Goal: Task Accomplishment & Management: Manage account settings

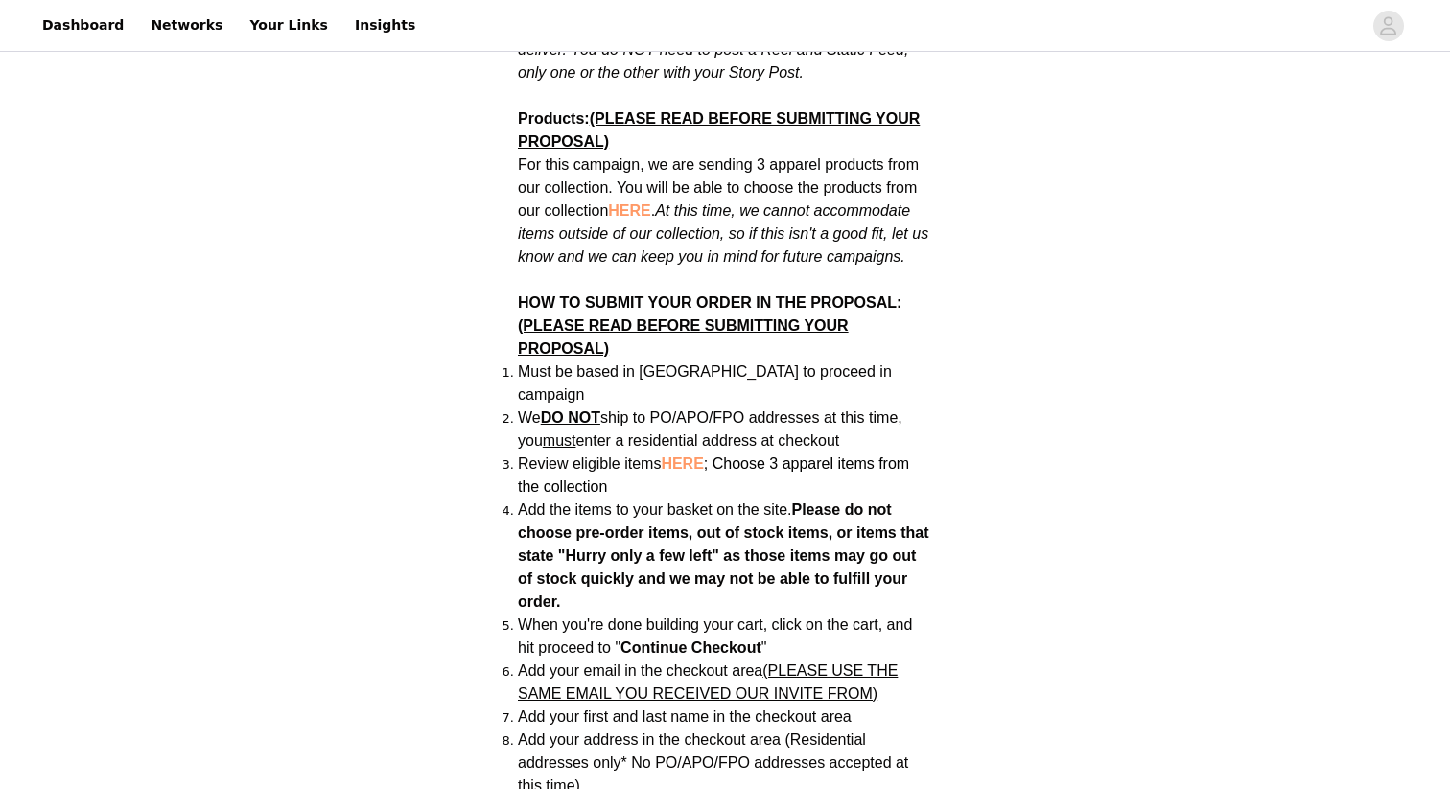
scroll to position [1259, 0]
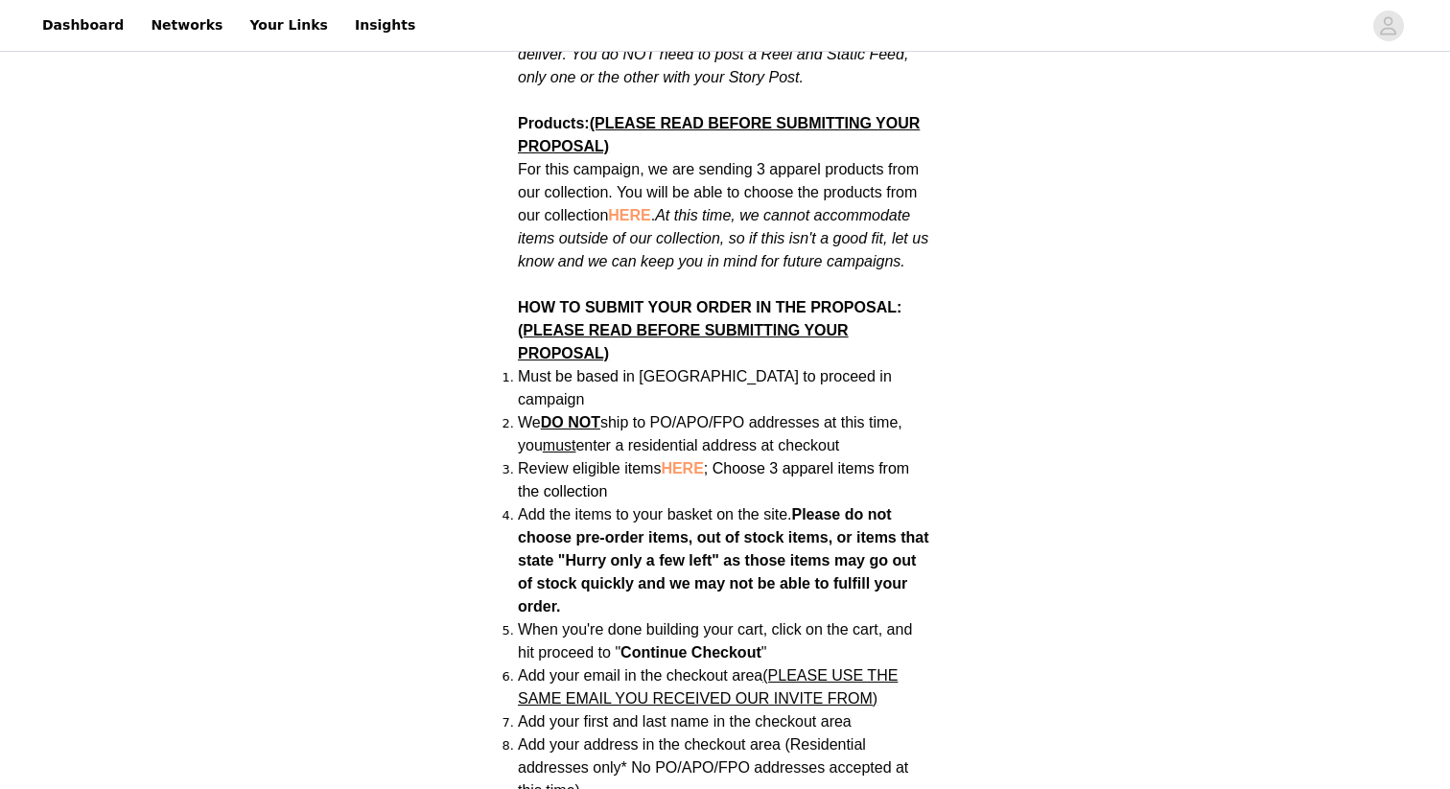
click at [688, 460] on span "HERE" at bounding box center [682, 468] width 42 height 16
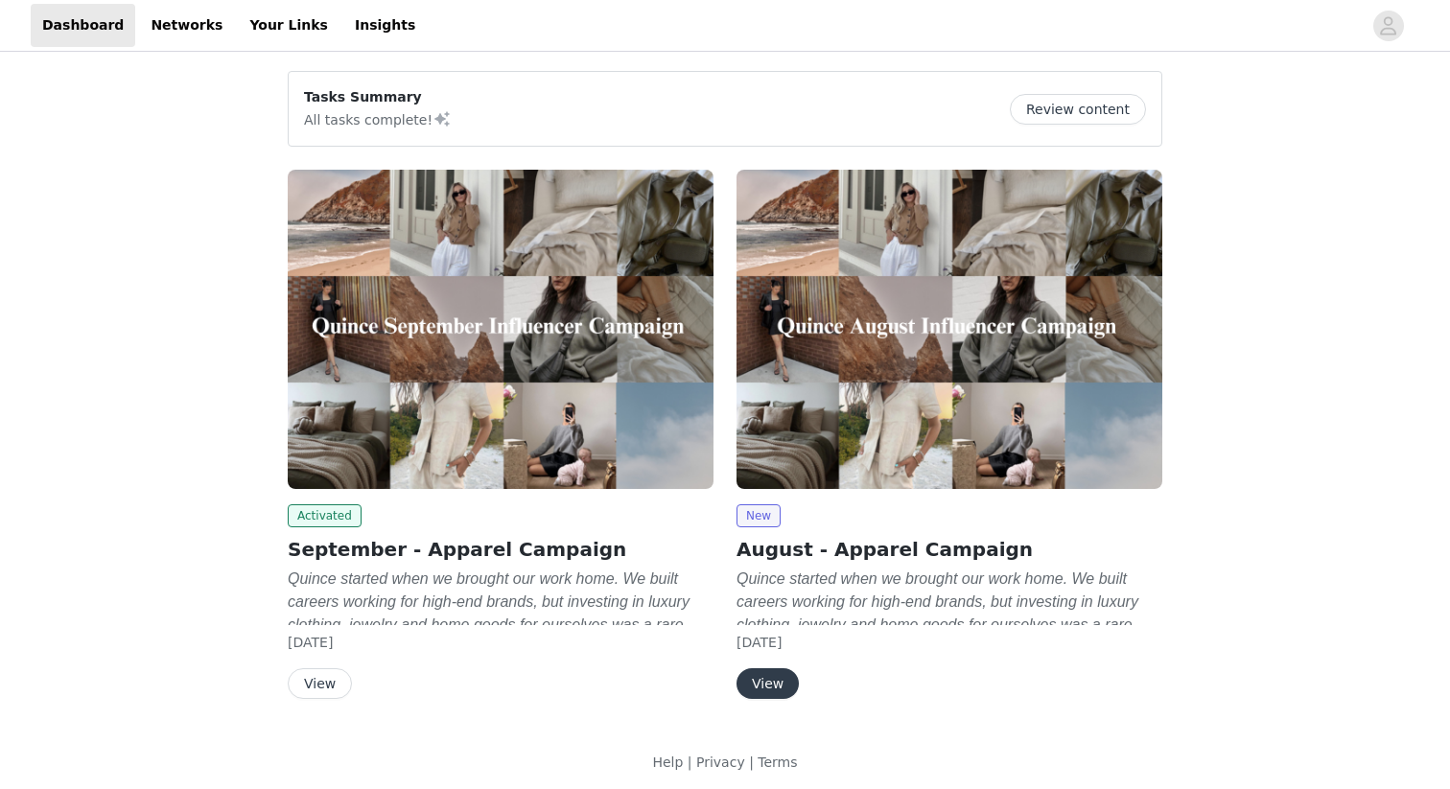
scroll to position [7, 0]
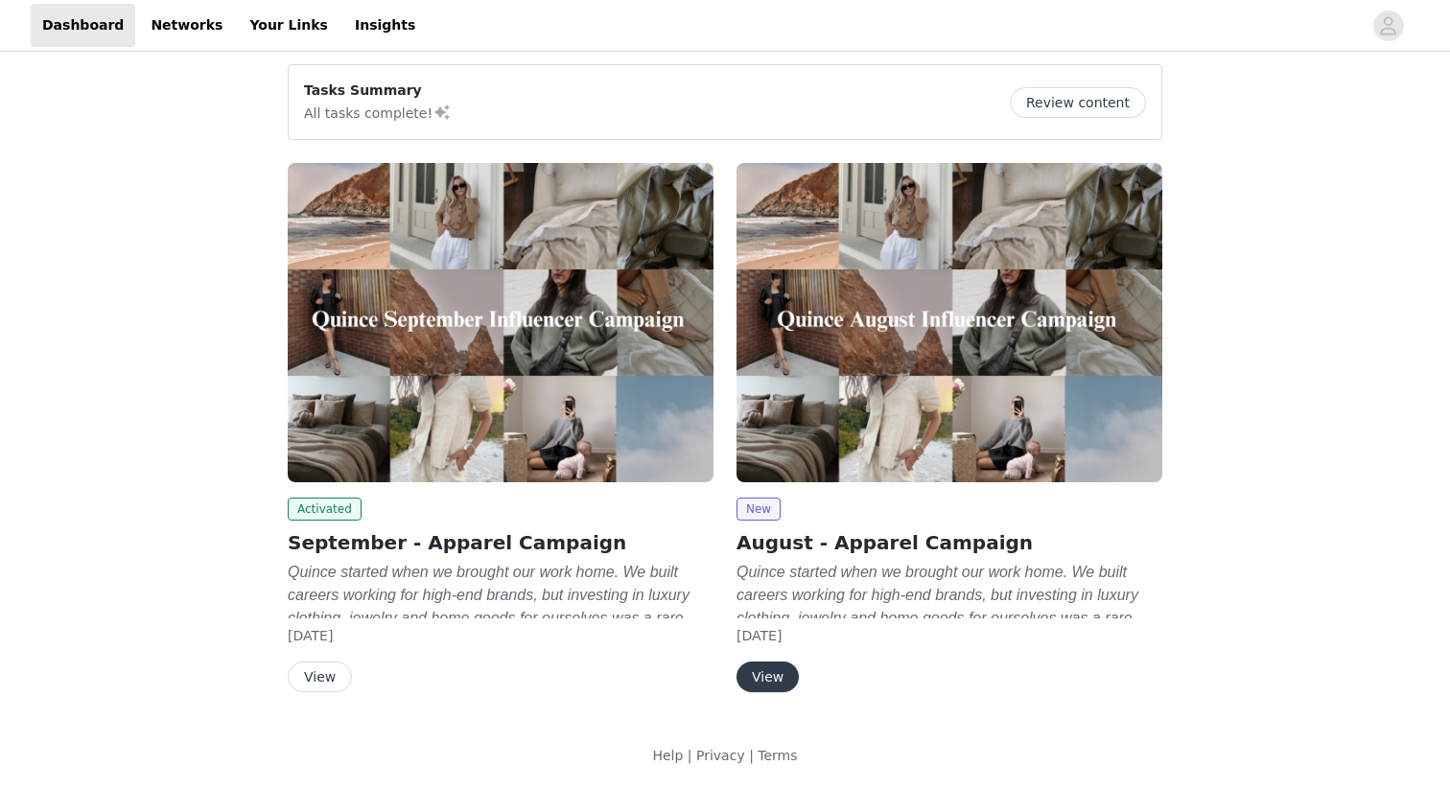
click at [1075, 105] on button "Review content" at bounding box center [1078, 102] width 136 height 31
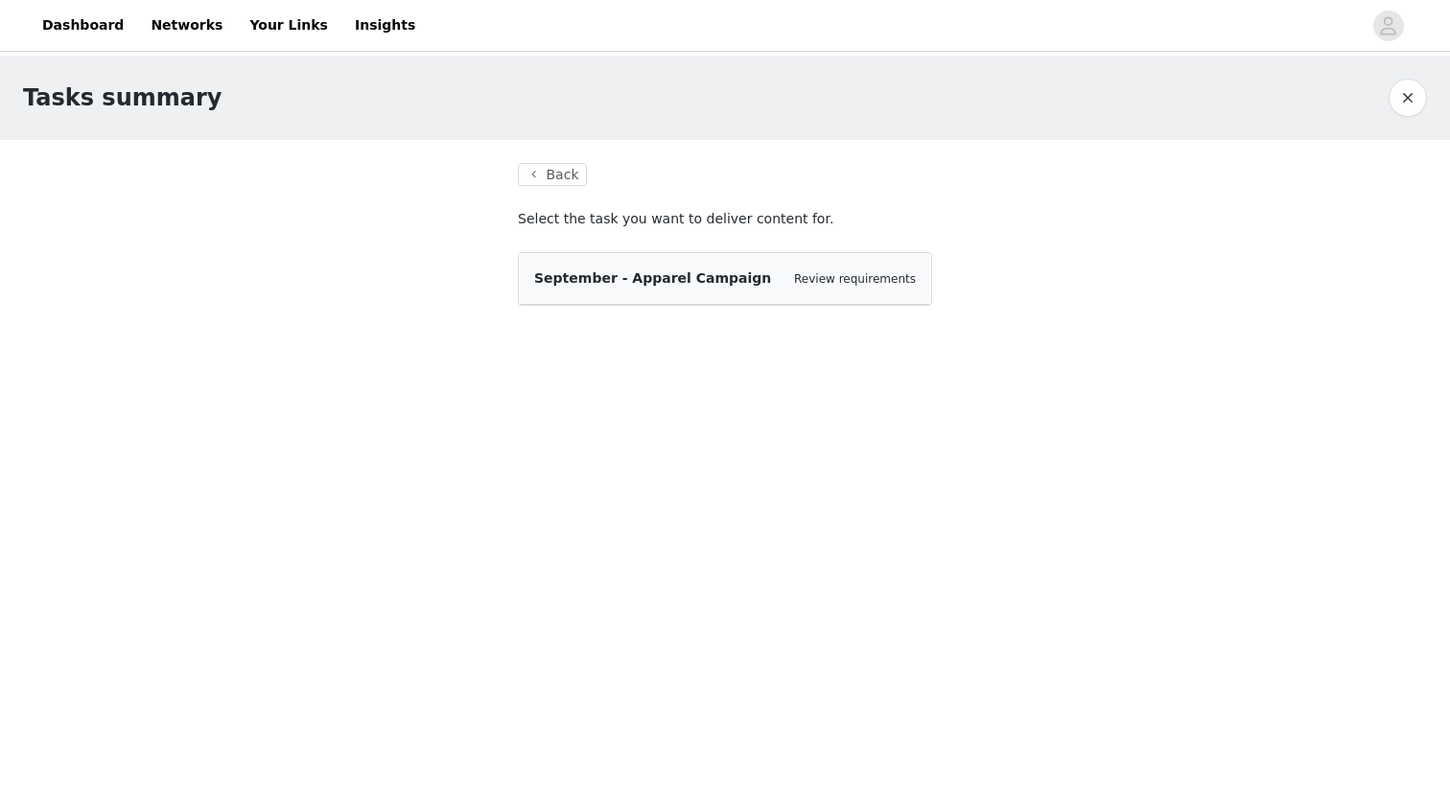
click at [641, 276] on span "September - Apparel Campaign" at bounding box center [652, 277] width 237 height 15
click at [563, 181] on button "Back" at bounding box center [552, 174] width 69 height 23
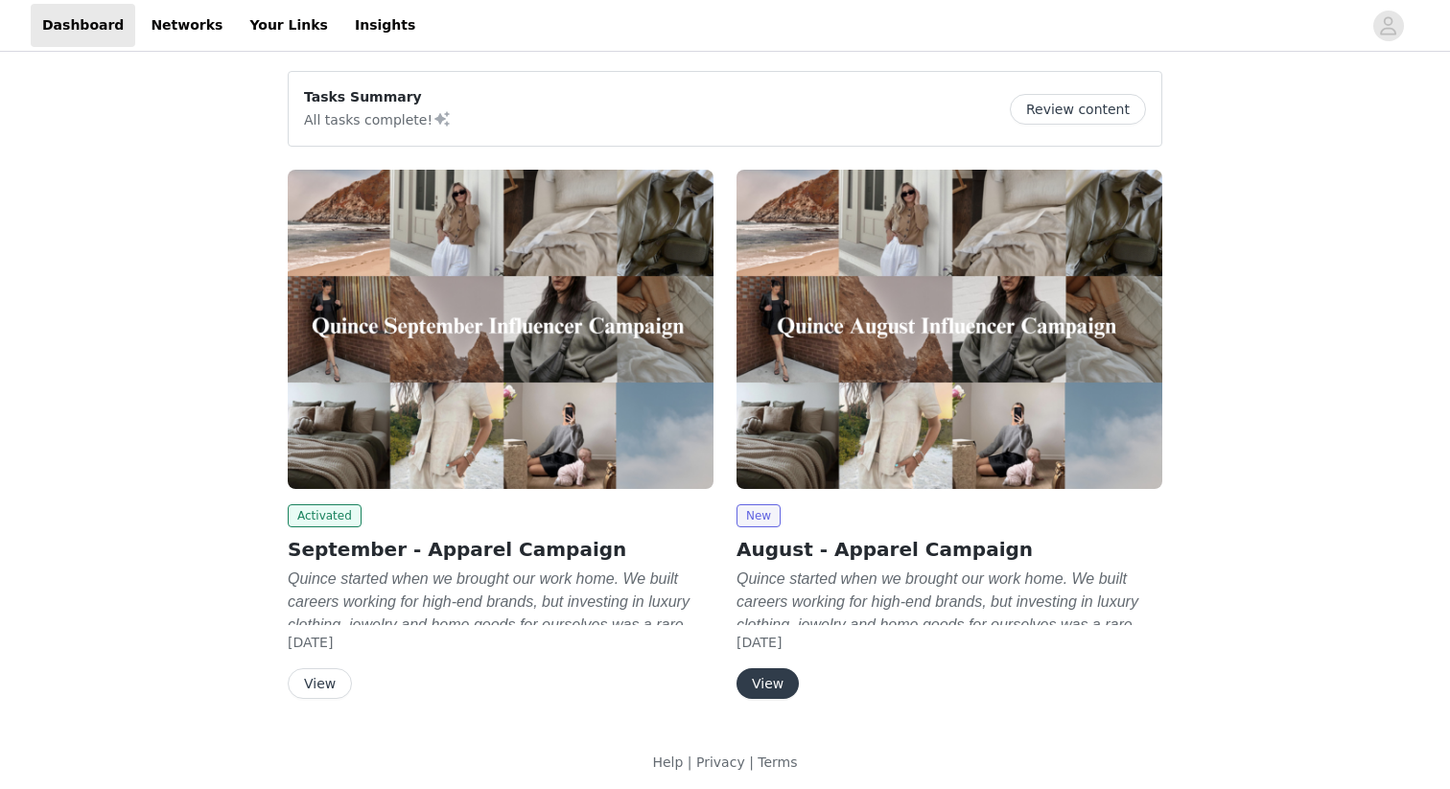
click at [1050, 110] on button "Review content" at bounding box center [1078, 109] width 136 height 31
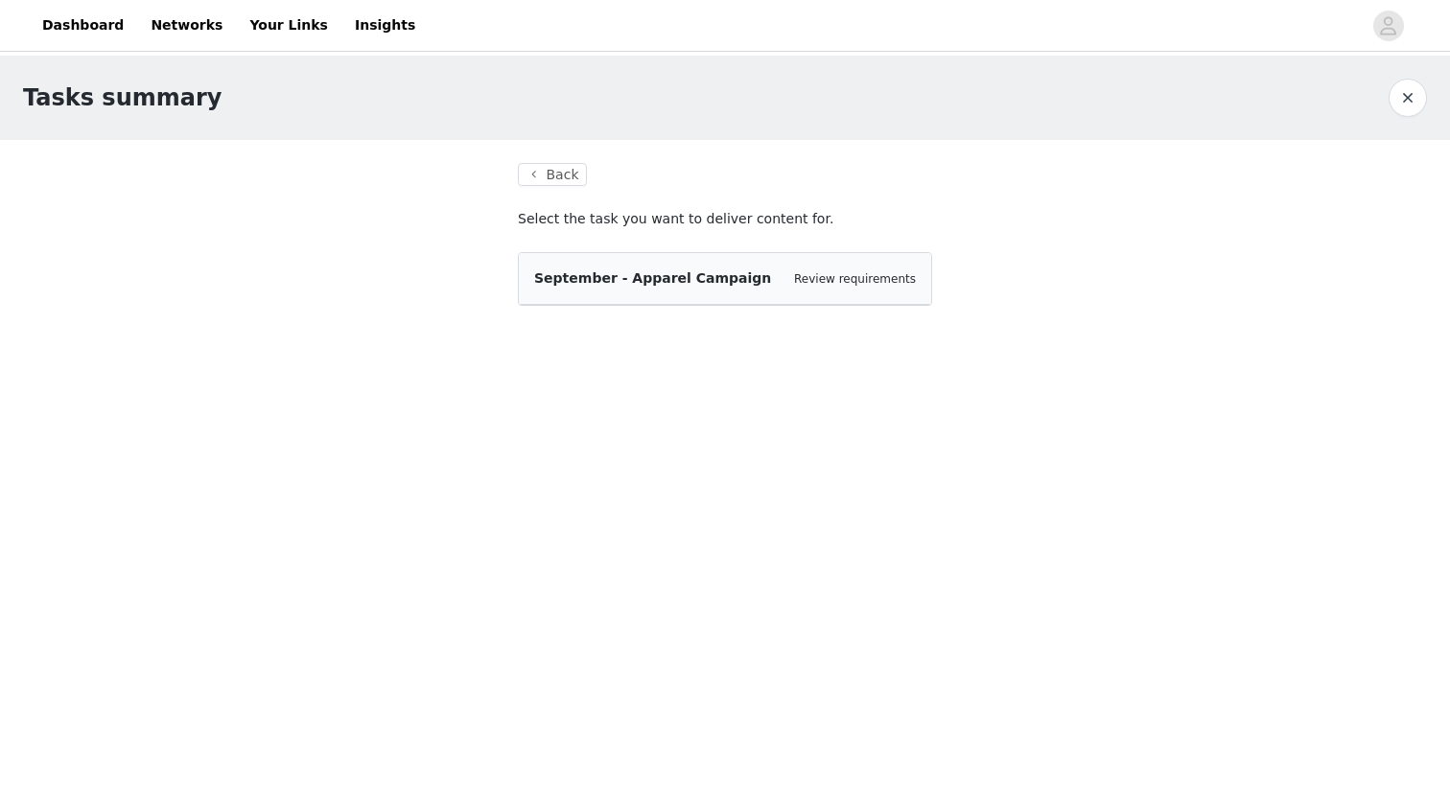
click at [716, 288] on div "September - Apparel Campaign" at bounding box center [652, 279] width 237 height 20
click at [600, 281] on span "September - Apparel Campaign" at bounding box center [652, 277] width 237 height 15
click at [836, 279] on link "Review requirements" at bounding box center [855, 278] width 122 height 13
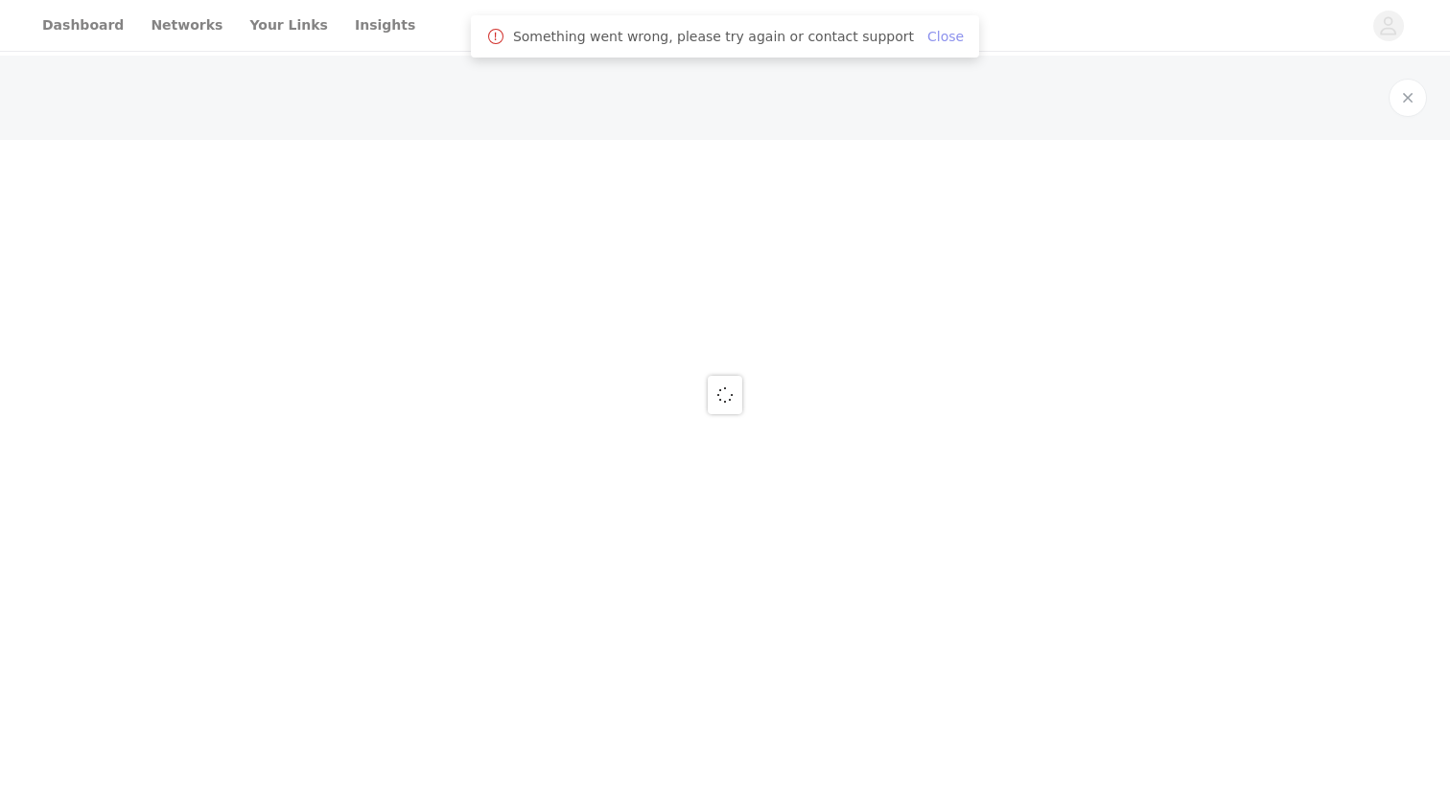
click at [927, 43] on link "Close" at bounding box center [945, 36] width 36 height 15
click at [1399, 102] on div at bounding box center [725, 394] width 1450 height 789
click at [1405, 102] on div at bounding box center [725, 394] width 1450 height 789
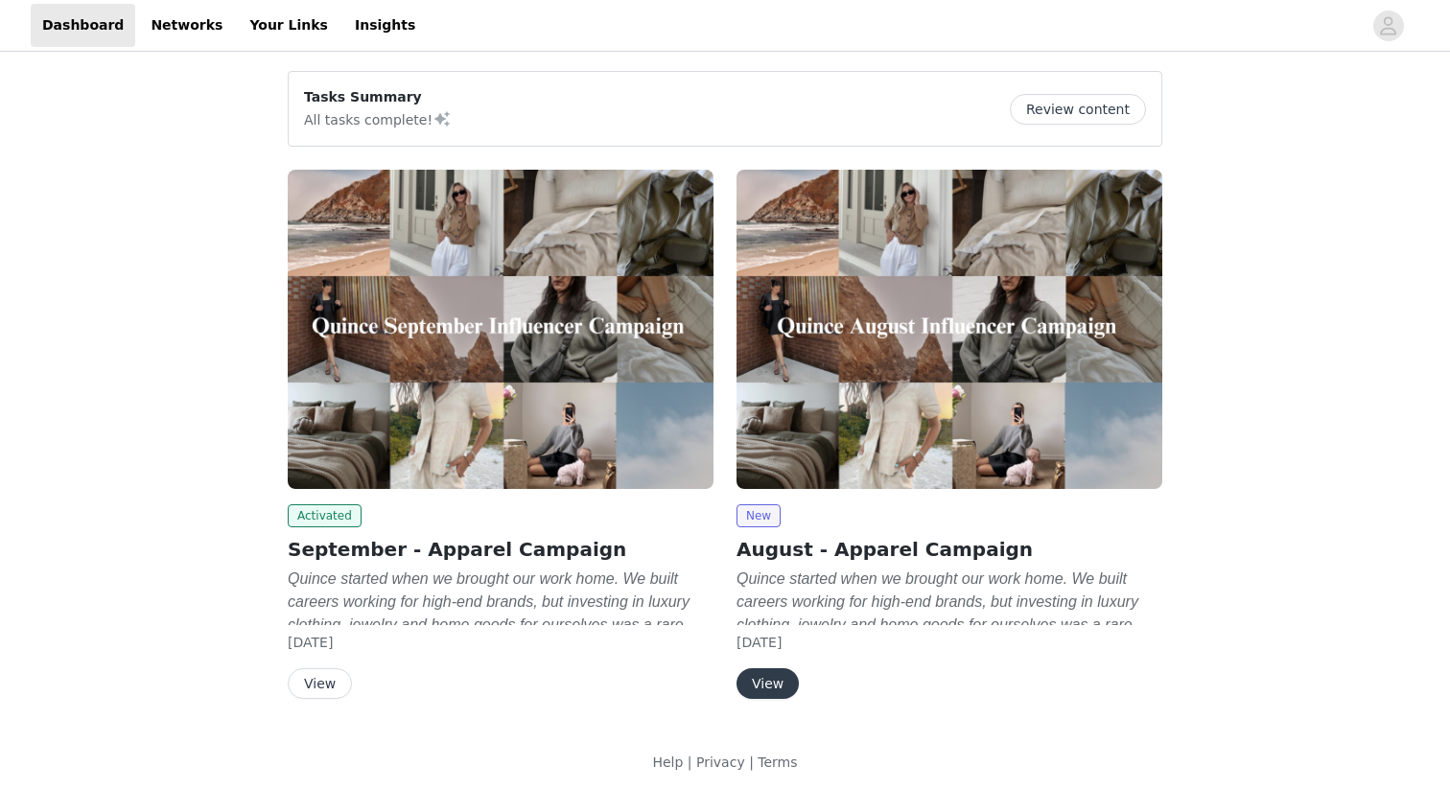
click at [316, 687] on button "View" at bounding box center [320, 683] width 64 height 31
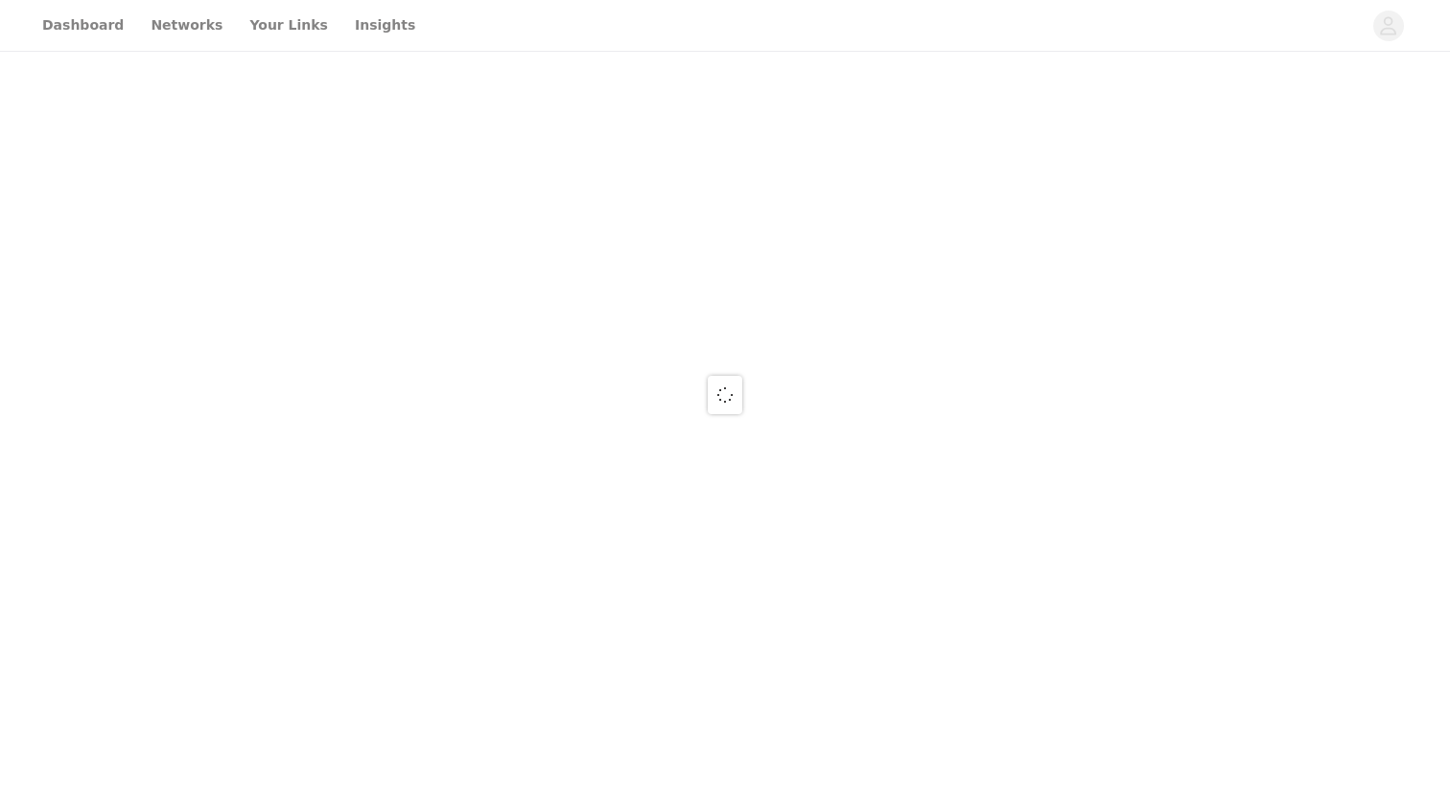
click at [82, 21] on div at bounding box center [725, 394] width 1450 height 789
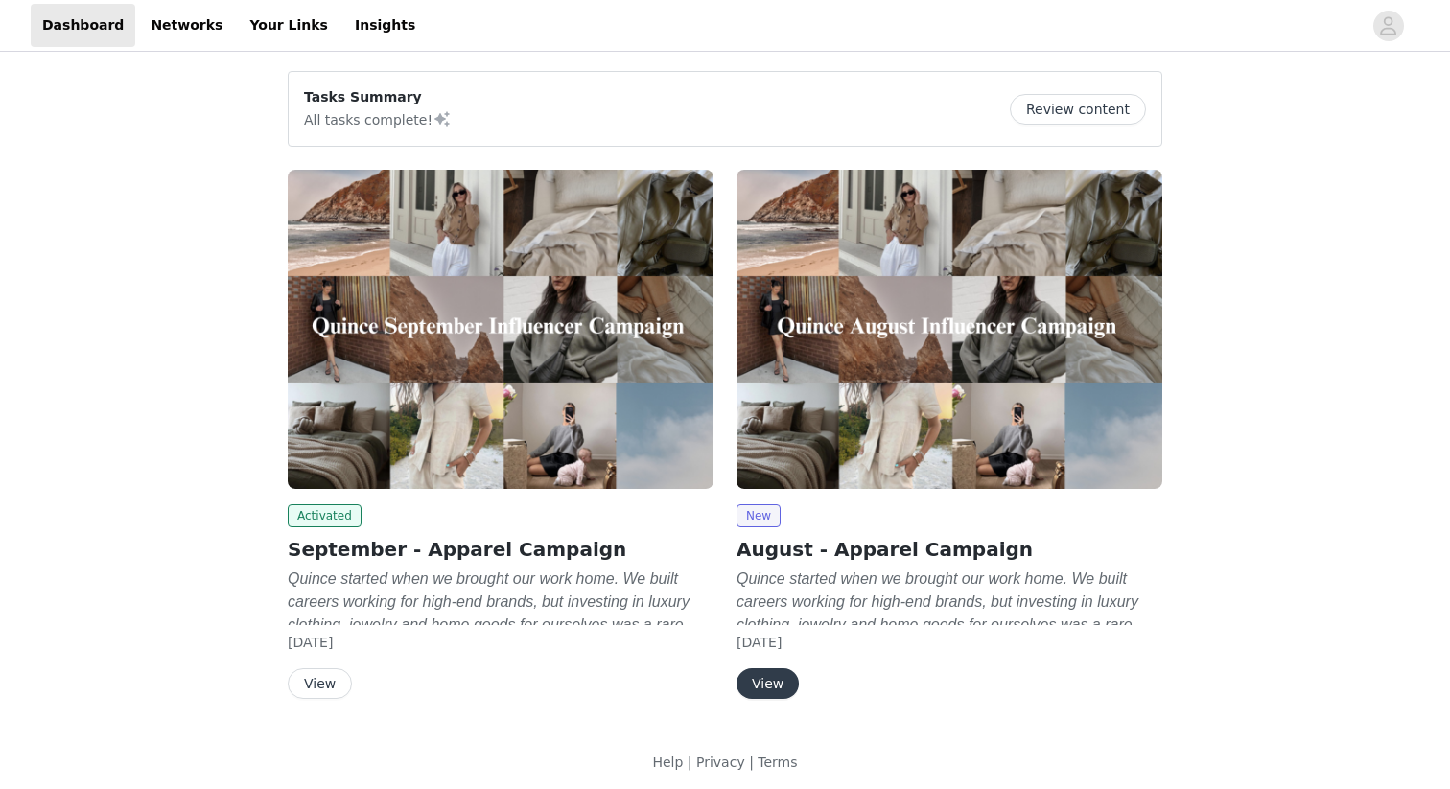
click at [481, 388] on img at bounding box center [501, 329] width 426 height 319
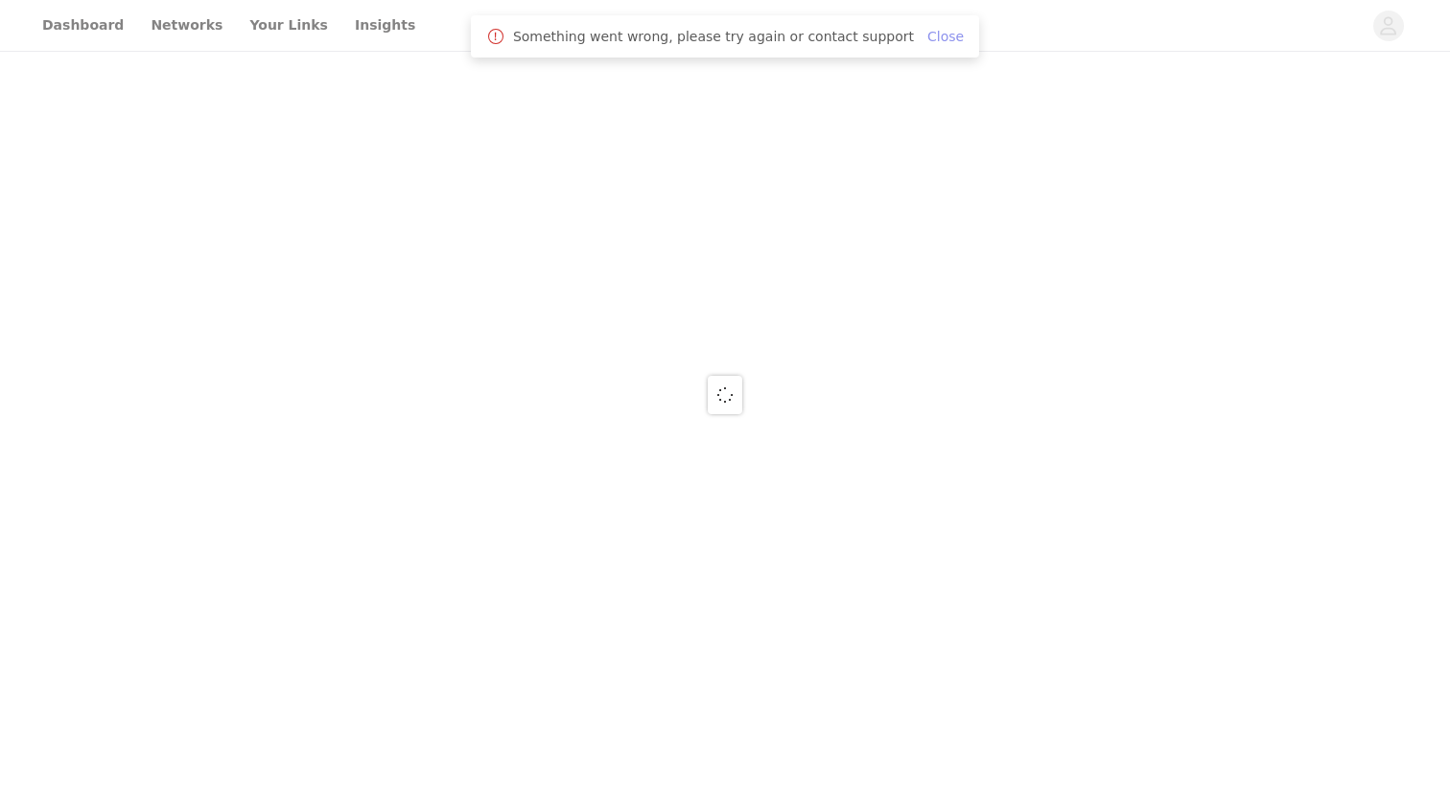
click at [927, 38] on link "Close" at bounding box center [945, 36] width 36 height 15
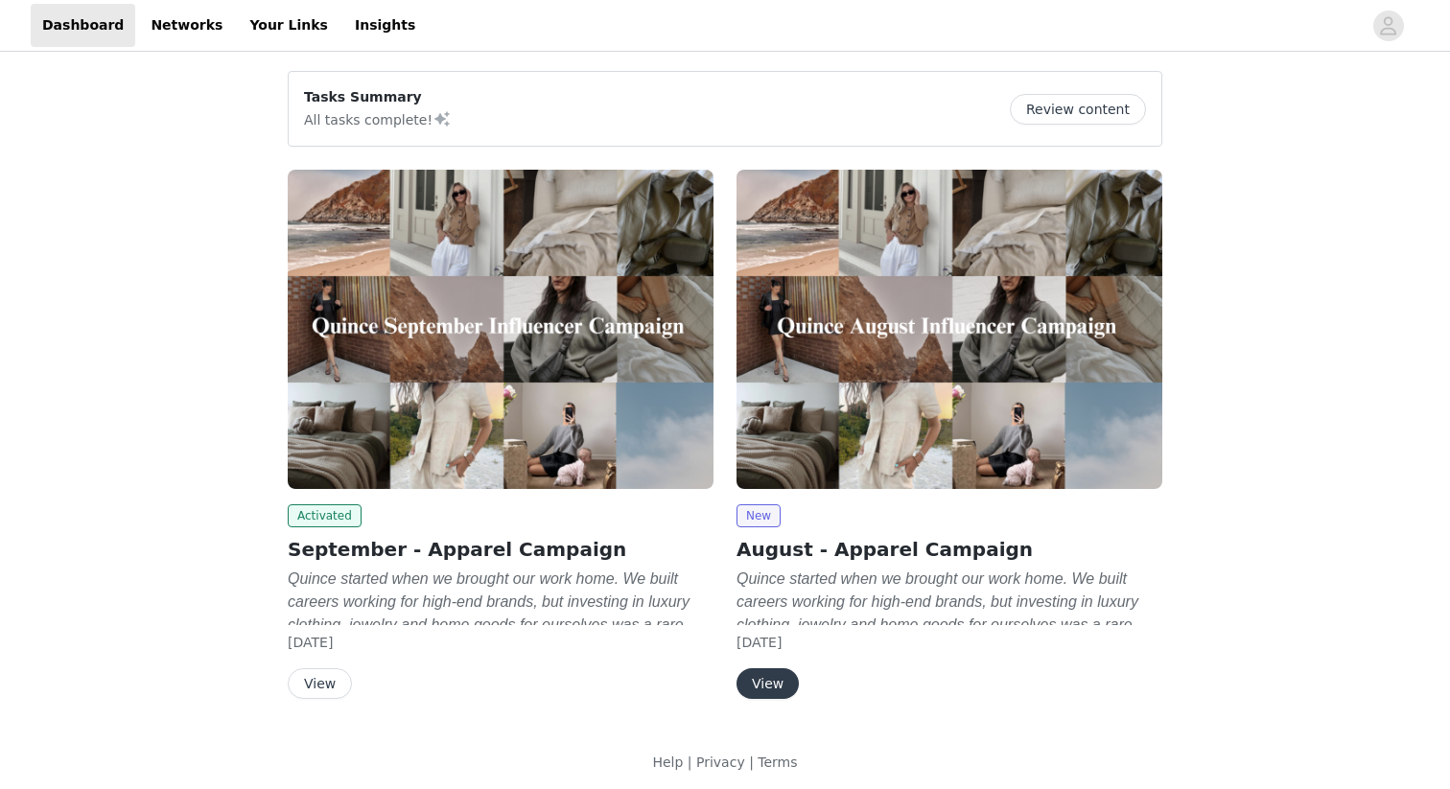
click at [773, 687] on button "View" at bounding box center [768, 683] width 62 height 31
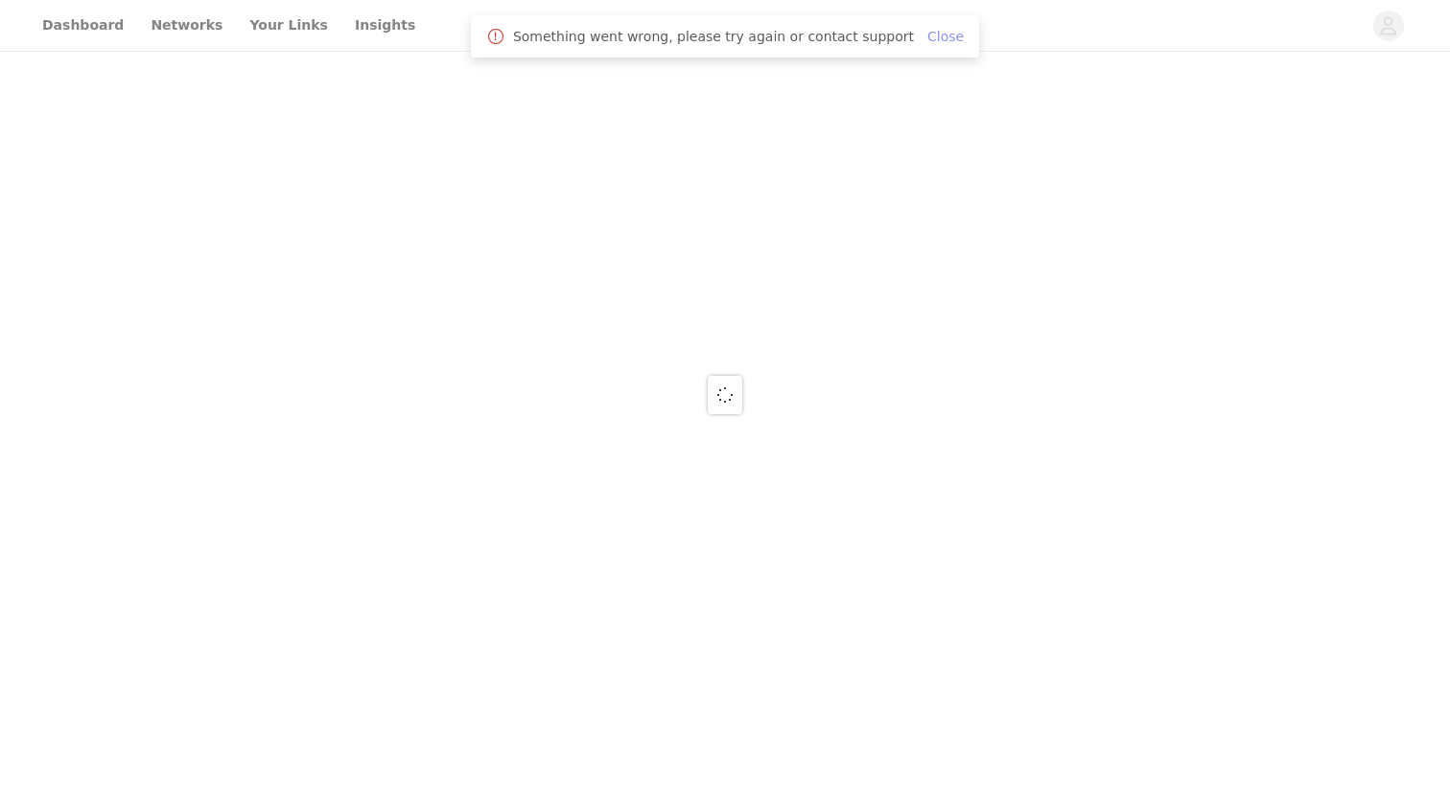
click at [927, 39] on link "Close" at bounding box center [945, 36] width 36 height 15
